Goal: Participate in discussion

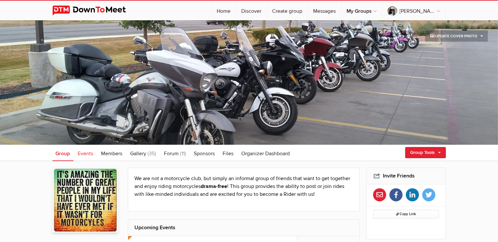
click at [89, 152] on span "Events" at bounding box center [85, 153] width 15 height 7
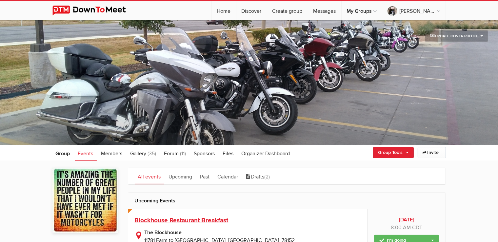
click at [193, 221] on span "Blockhouse Restaurant Breakfast" at bounding box center [182, 221] width 94 height 8
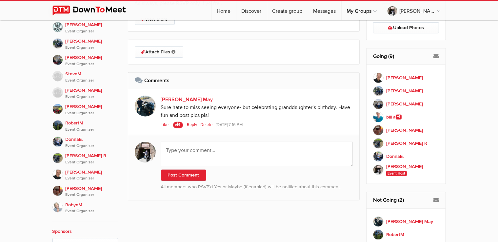
scroll to position [311, 0]
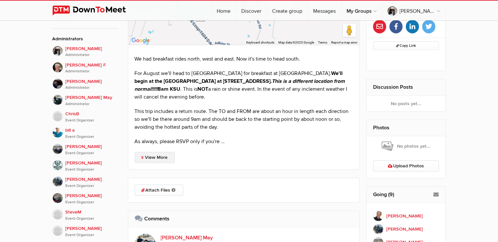
click at [168, 157] on link "View More" at bounding box center [155, 157] width 40 height 11
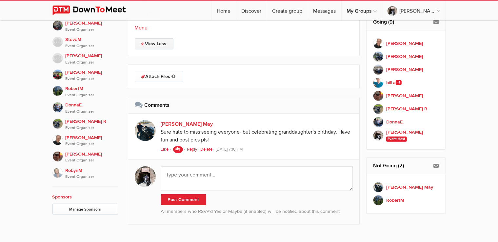
scroll to position [484, 0]
click at [170, 149] on div "Like 1 [PERSON_NAME]" at bounding box center [173, 149] width 25 height 6
click at [167, 148] on span "Like" at bounding box center [165, 149] width 8 height 5
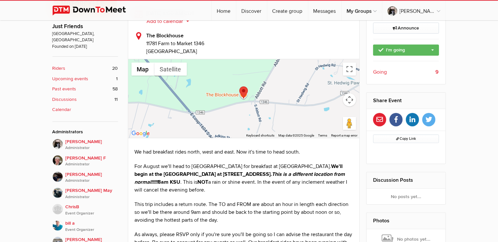
scroll to position [311, 0]
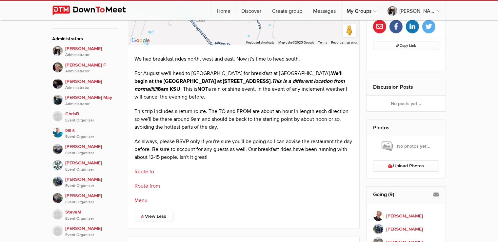
click at [141, 199] on link "Menu" at bounding box center [141, 200] width 13 height 7
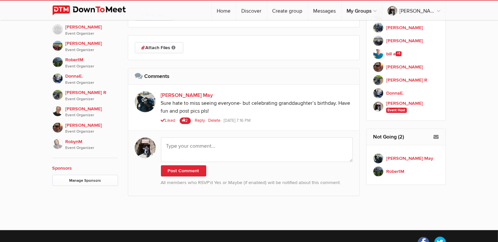
scroll to position [519, 0]
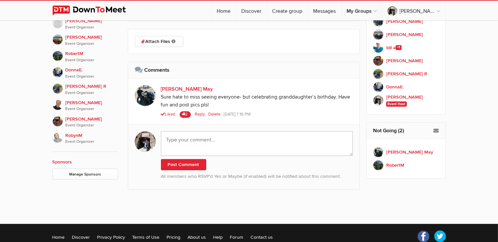
click at [263, 149] on textarea at bounding box center [257, 143] width 192 height 25
click at [292, 139] on textarea "The chance of rain [DATE] is decreasing and" at bounding box center [257, 143] width 192 height 25
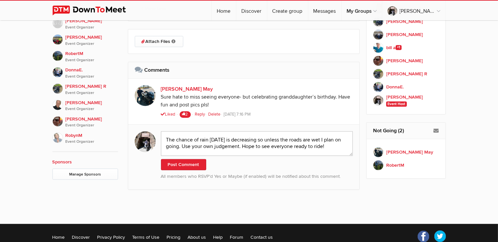
click at [233, 140] on textarea "The chance of rain [DATE] is decreasing so unless the roads are wet I plan on g…" at bounding box center [257, 143] width 192 height 25
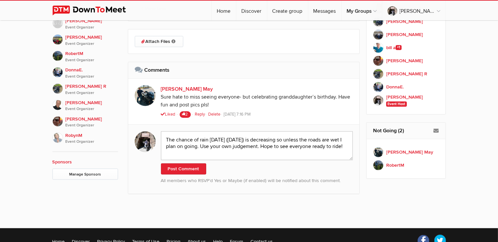
type textarea "The chance of rain [DATE] ([DATE]) is decreasing so unless the roads are wet I …"
click at [197, 167] on button "Post Comment" at bounding box center [183, 169] width 45 height 11
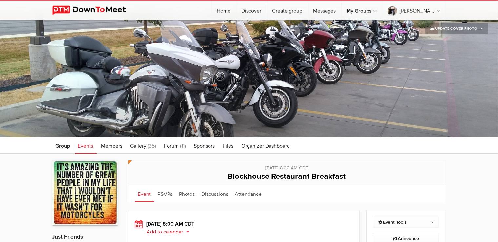
scroll to position [0, 0]
